Goal: Complete application form

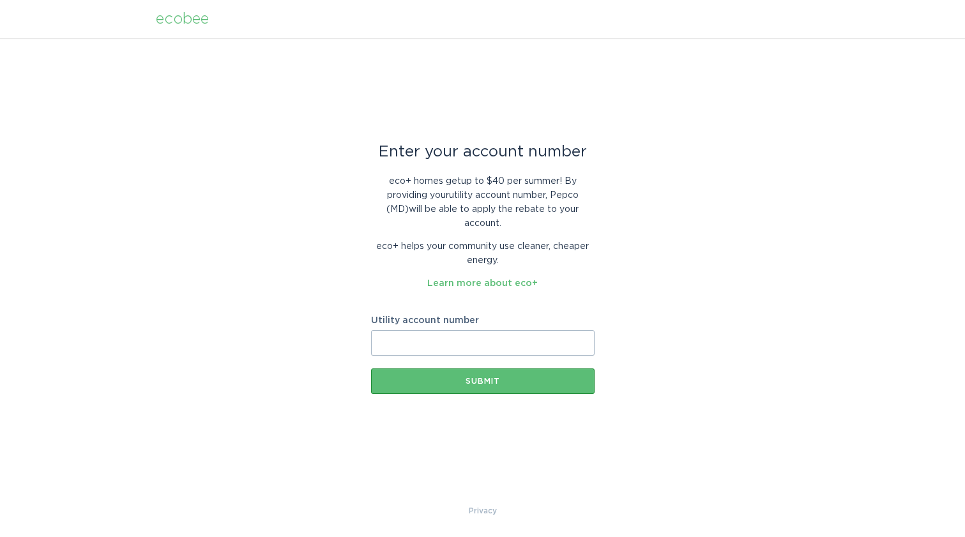
click at [505, 346] on input "Utility account number" at bounding box center [483, 343] width 224 height 26
paste input "--4"
type input "--4"
